Goal: Information Seeking & Learning: Learn about a topic

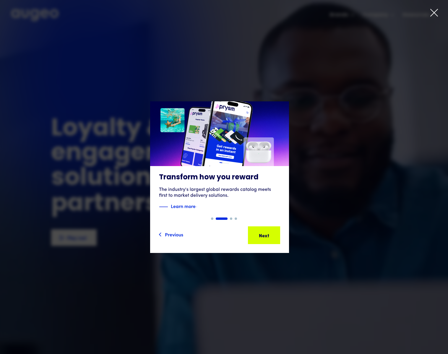
click at [435, 13] on icon at bounding box center [433, 12] width 9 height 9
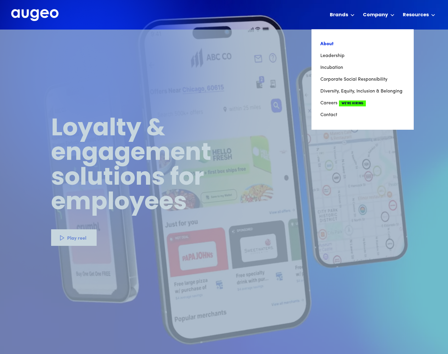
click at [333, 45] on link "About" at bounding box center [362, 44] width 84 height 12
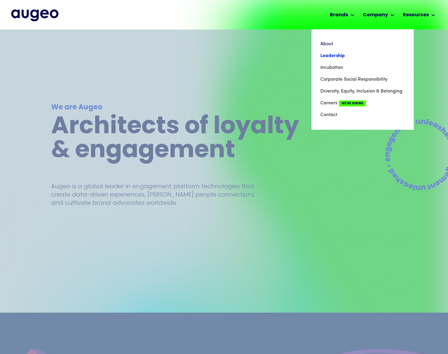
click at [341, 54] on link "Leadership" at bounding box center [362, 56] width 84 height 12
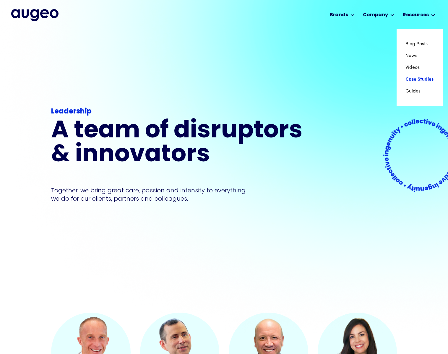
click at [416, 76] on link "Case Studies" at bounding box center [419, 80] width 28 height 12
